Goal: Task Accomplishment & Management: Manage account settings

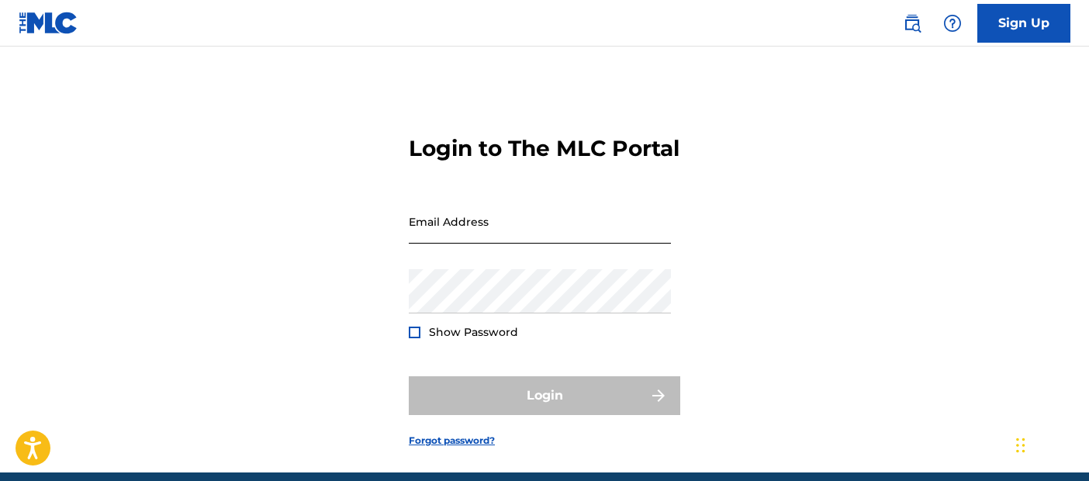
click at [537, 244] on input "Email Address" at bounding box center [540, 221] width 262 height 44
type input "[EMAIL_ADDRESS][DOMAIN_NAME]"
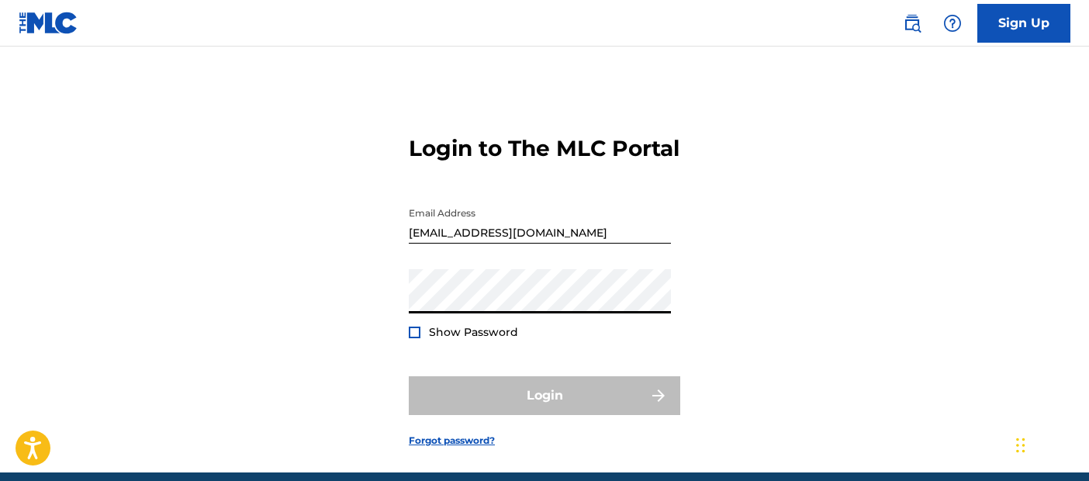
click at [604, 415] on div "Login" at bounding box center [545, 395] width 272 height 39
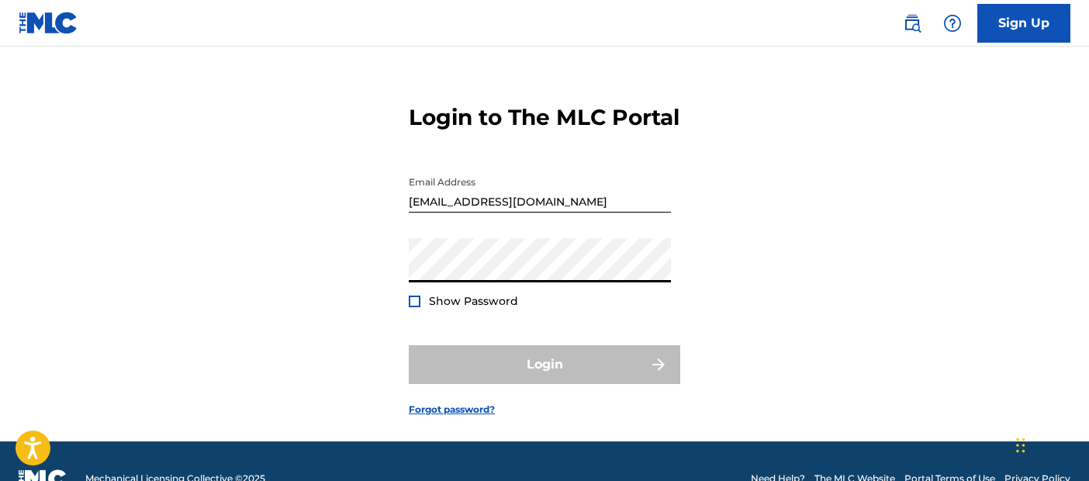
scroll to position [30, 0]
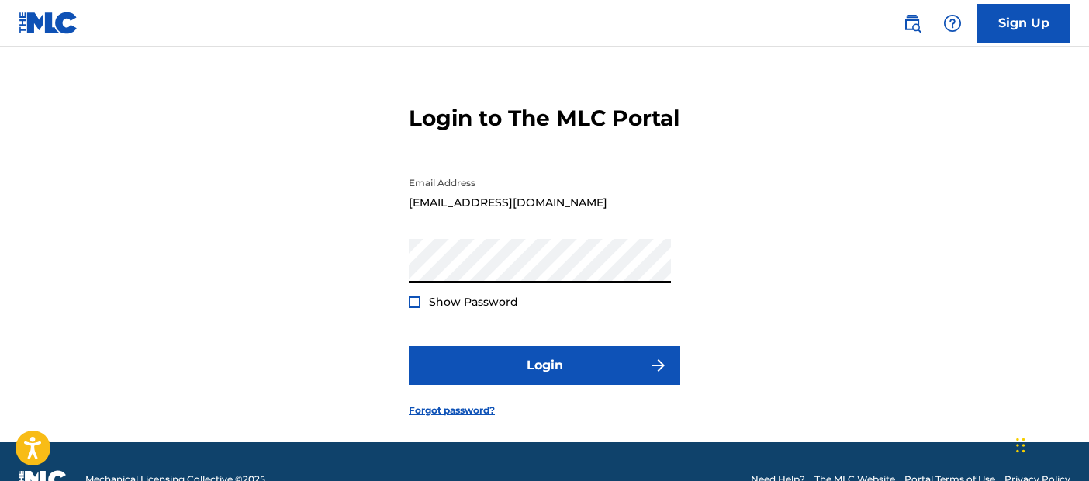
click at [409, 346] on button "Login" at bounding box center [545, 365] width 272 height 39
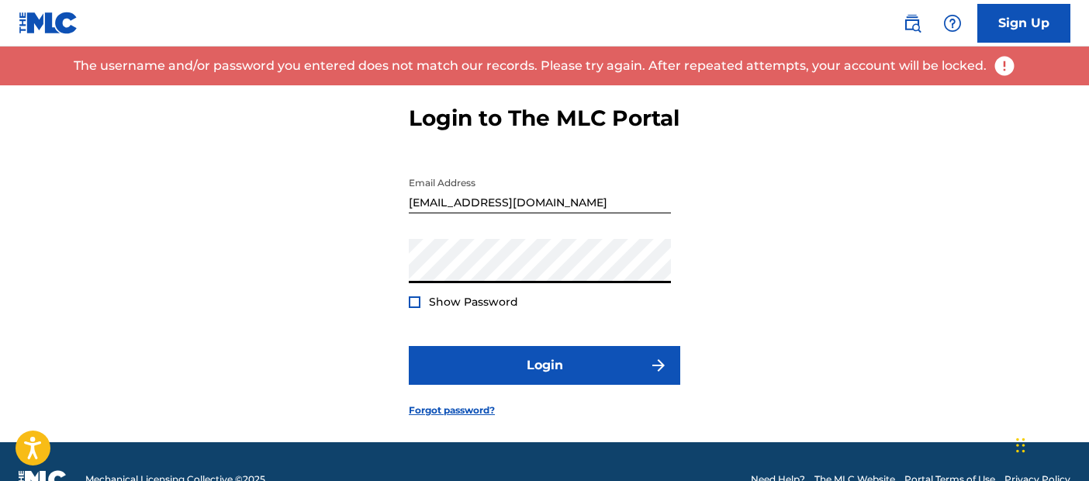
click at [409, 346] on button "Login" at bounding box center [545, 365] width 272 height 39
click at [488, 309] on span "Show Password" at bounding box center [473, 302] width 89 height 14
click at [421, 310] on div "Show Password" at bounding box center [463, 302] width 109 height 16
click at [460, 417] on link "Forgot password?" at bounding box center [452, 410] width 86 height 14
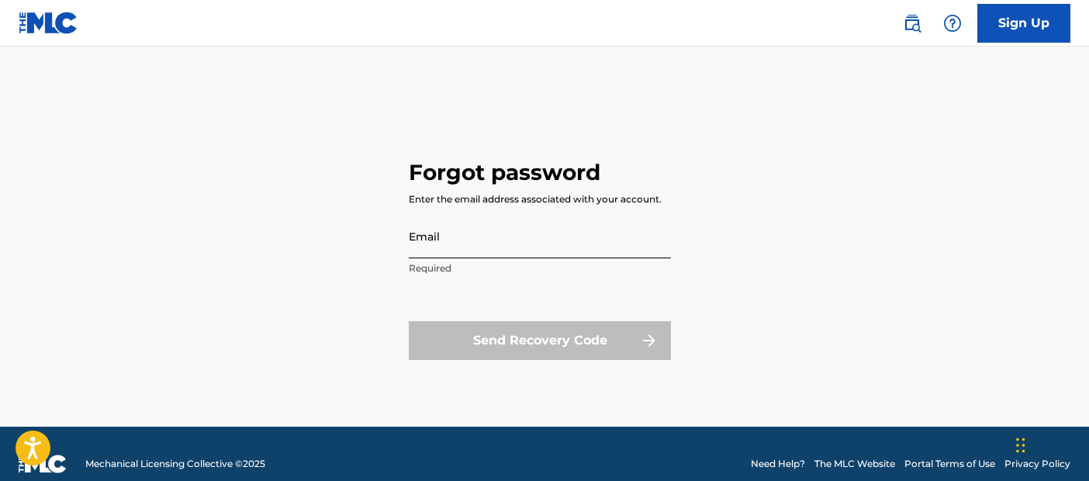
click at [480, 237] on input "Email" at bounding box center [540, 236] width 262 height 44
type input "[EMAIL_ADDRESS][DOMAIN_NAME]"
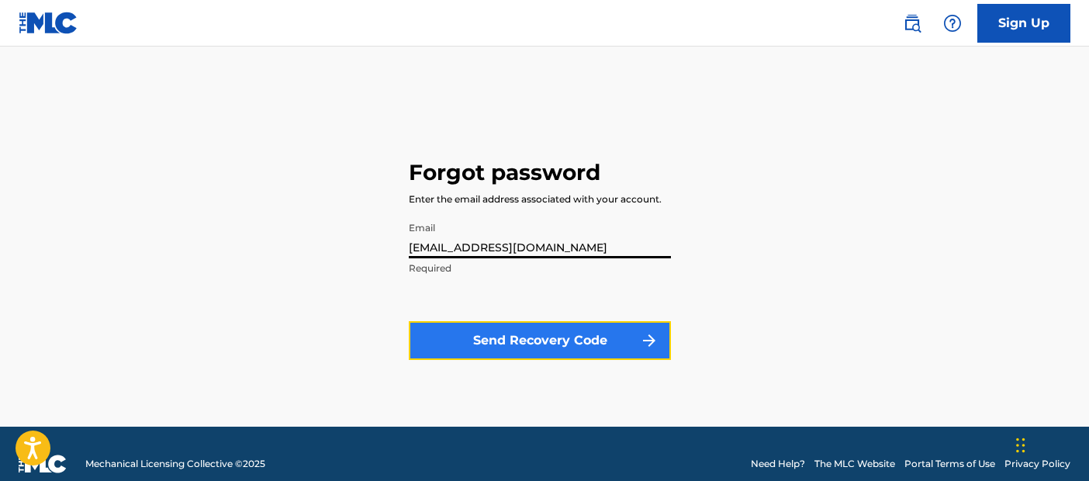
click at [490, 321] on button "Send Recovery Code" at bounding box center [540, 340] width 262 height 39
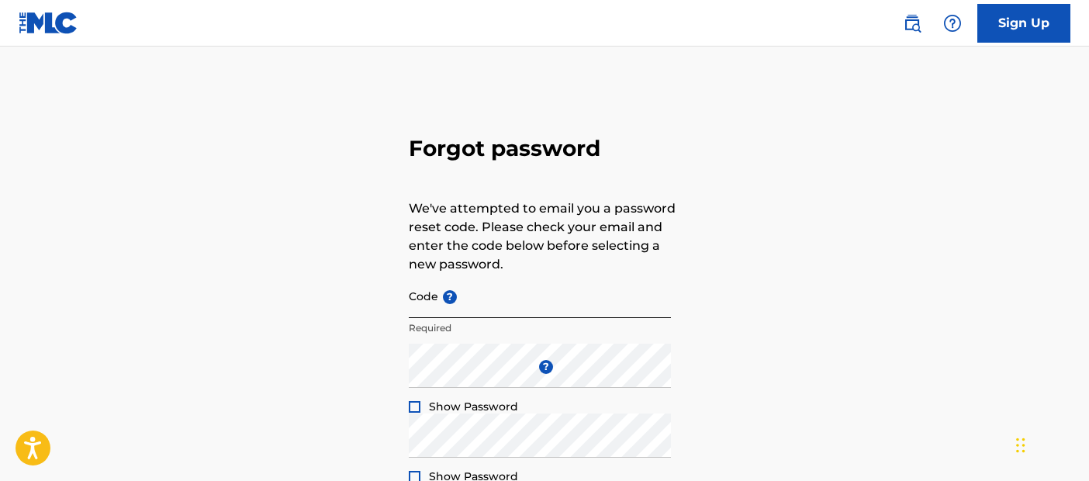
scroll to position [73, 0]
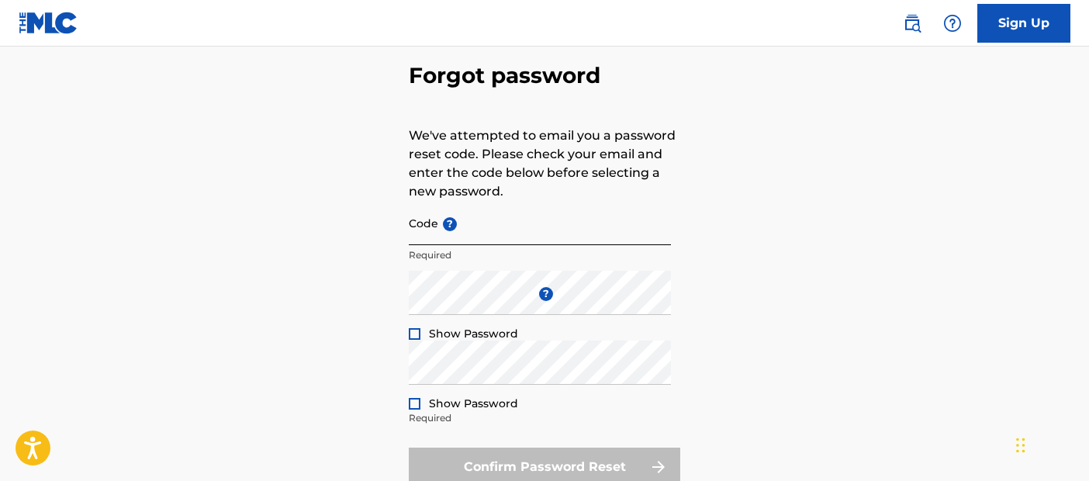
click at [483, 229] on input "Code ?" at bounding box center [540, 223] width 262 height 44
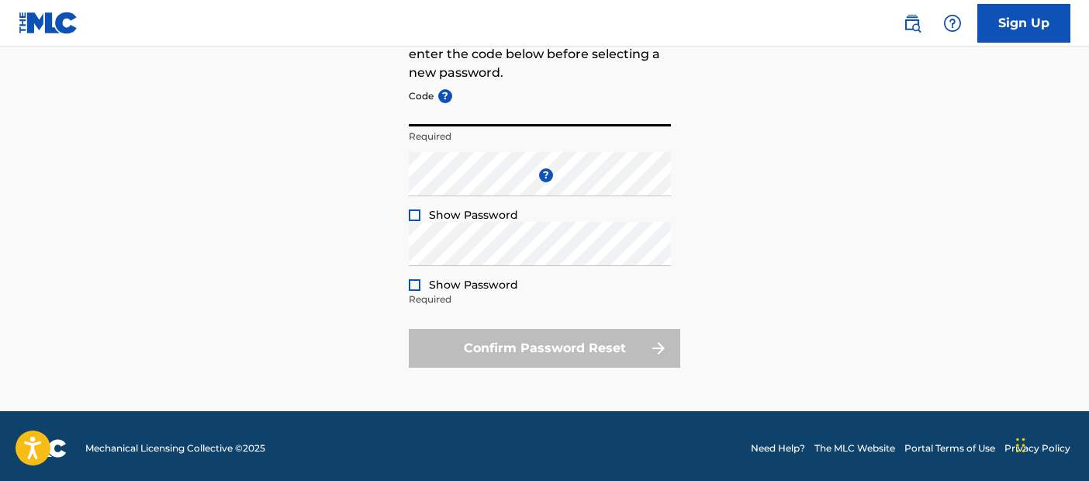
scroll to position [0, 0]
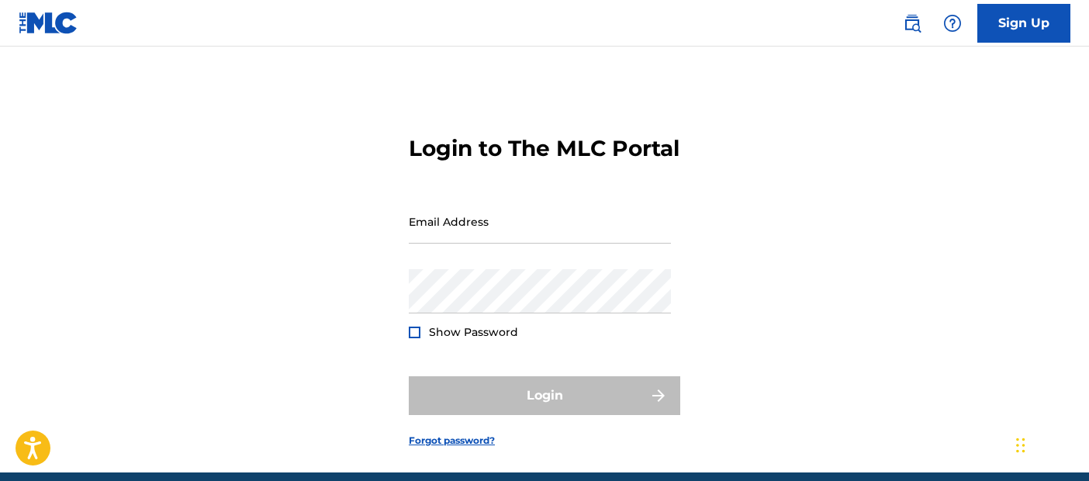
scroll to position [30, 0]
